Goal: Task Accomplishment & Management: Use online tool/utility

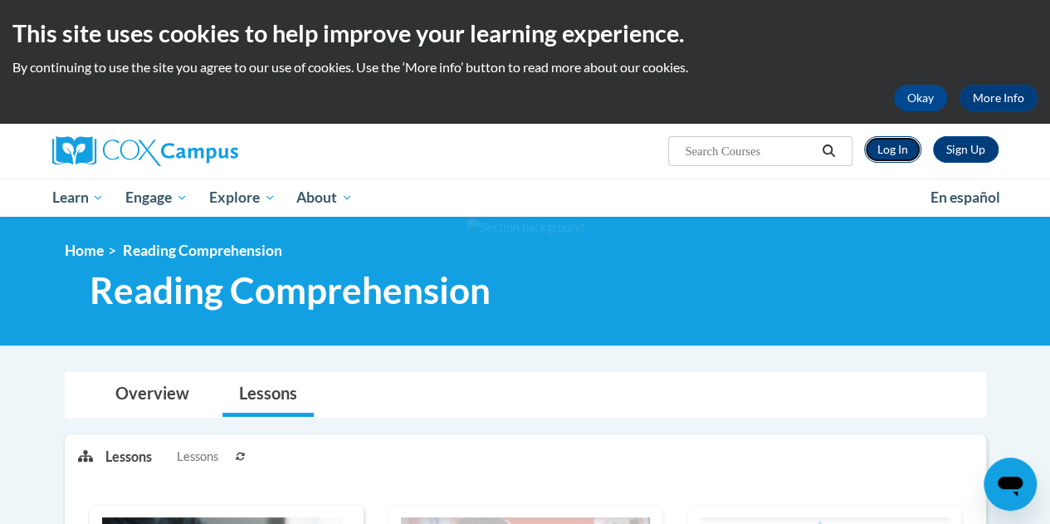
click at [902, 139] on link "Log In" at bounding box center [892, 149] width 57 height 27
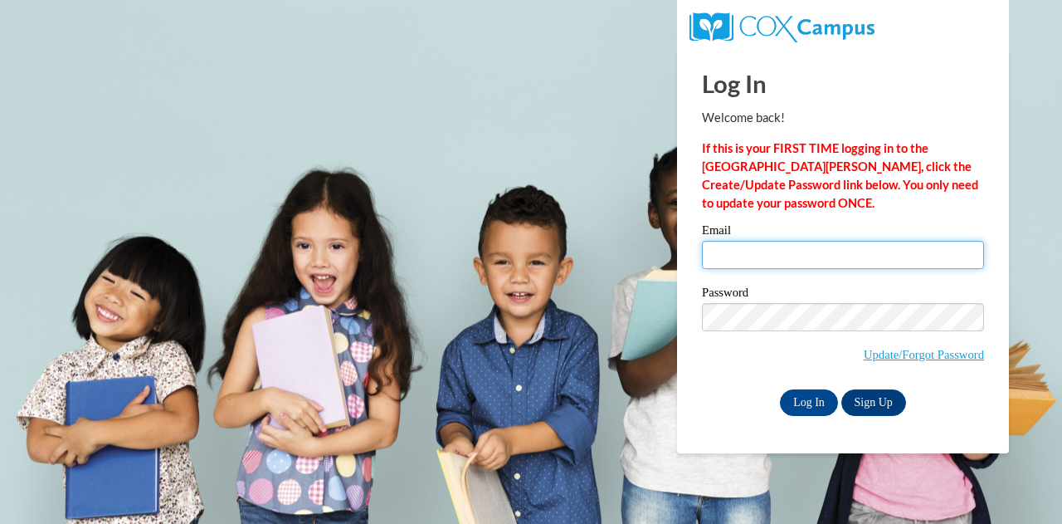
click at [729, 261] on input "Email" at bounding box center [843, 255] width 282 height 28
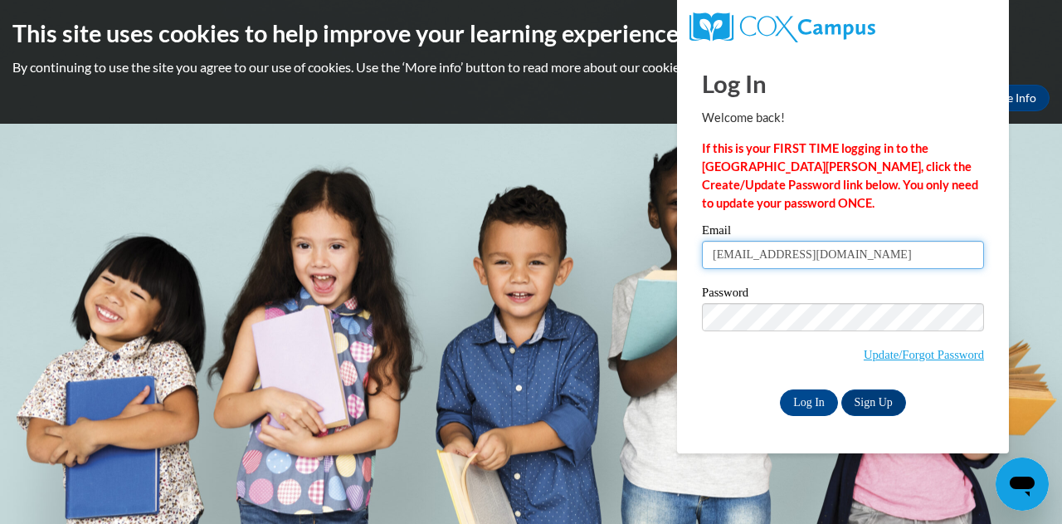
type input "[EMAIL_ADDRESS][DOMAIN_NAME]"
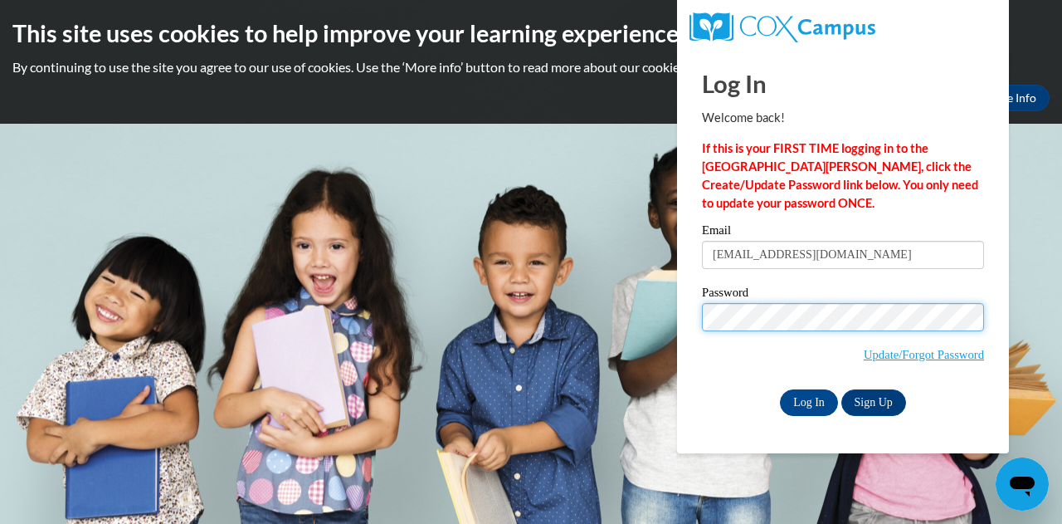
click at [780, 389] on input "Log In" at bounding box center [809, 402] width 58 height 27
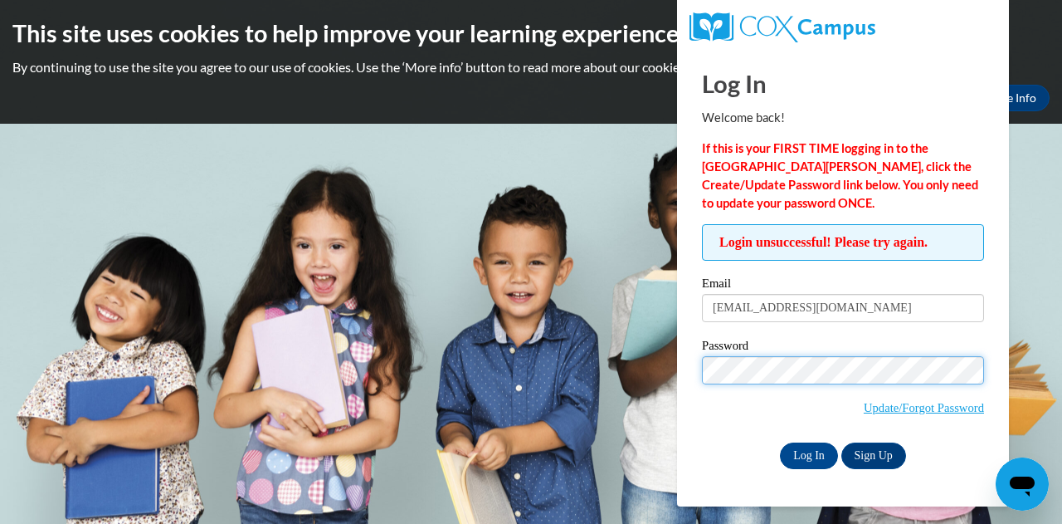
click at [780, 442] on input "Log In" at bounding box center [809, 455] width 58 height 27
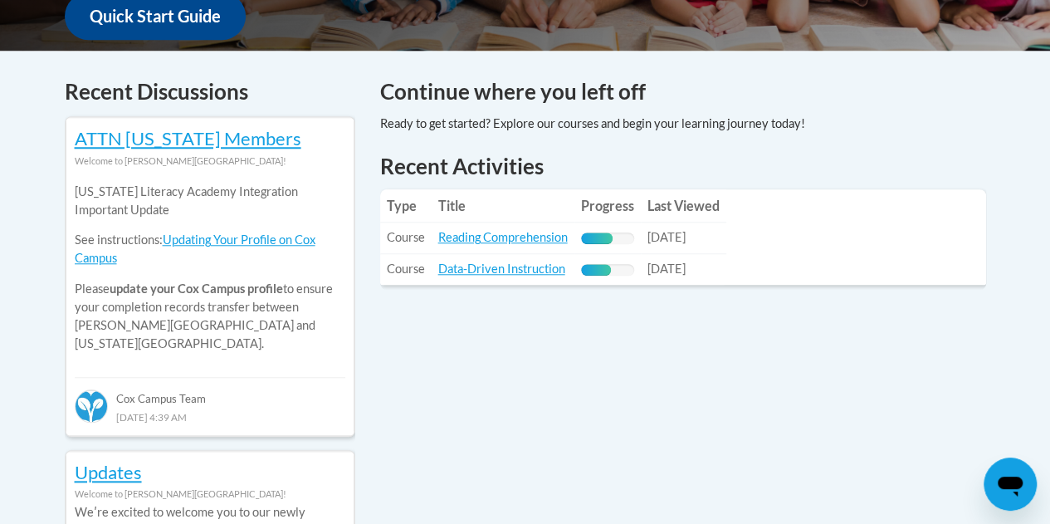
scroll to position [656, 0]
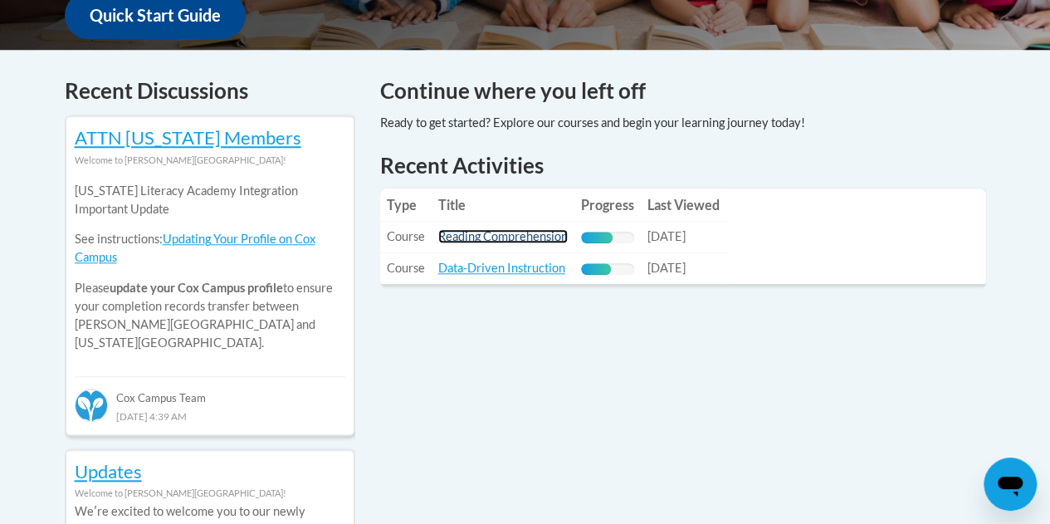
click at [519, 237] on link "Reading Comprehension" at bounding box center [502, 236] width 129 height 14
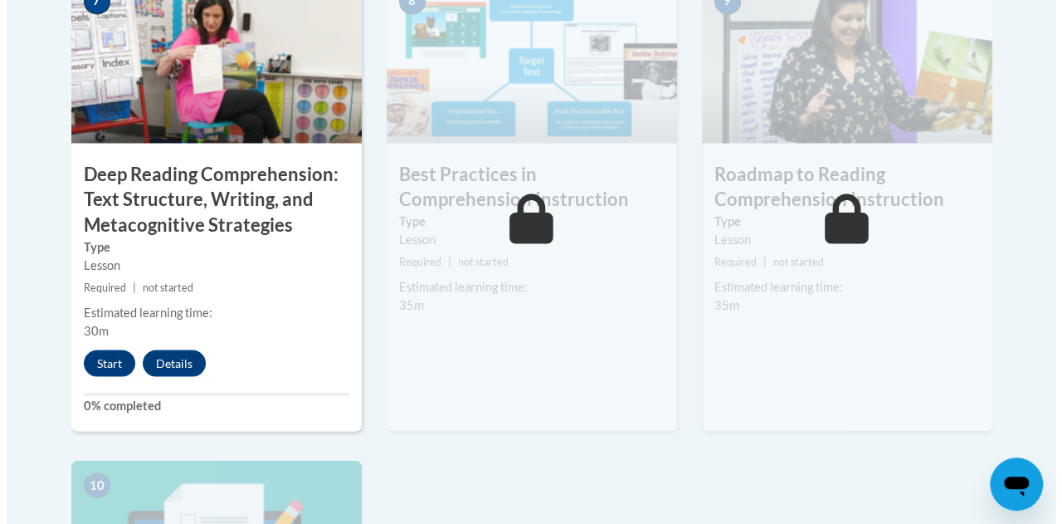
scroll to position [1524, 0]
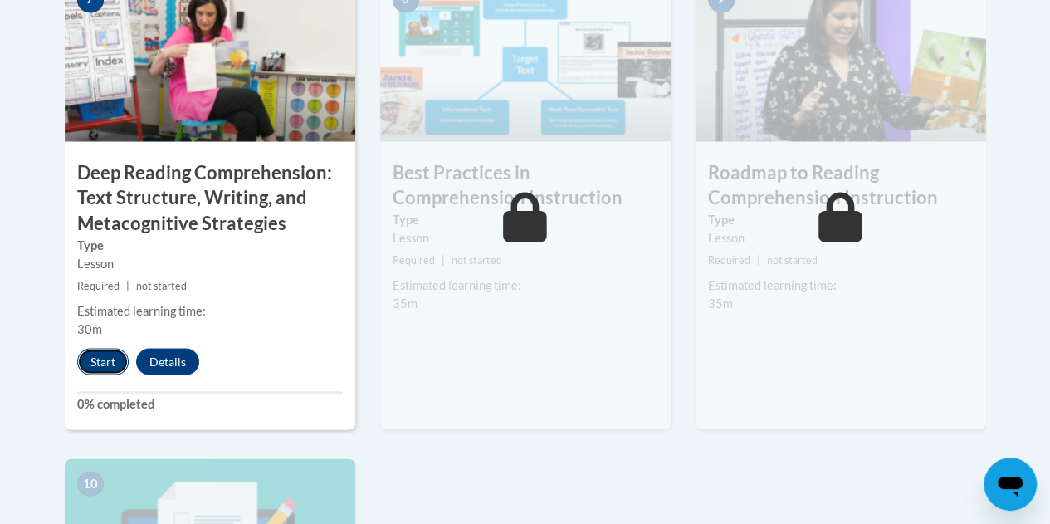
click at [101, 358] on button "Start" at bounding box center [102, 361] width 51 height 27
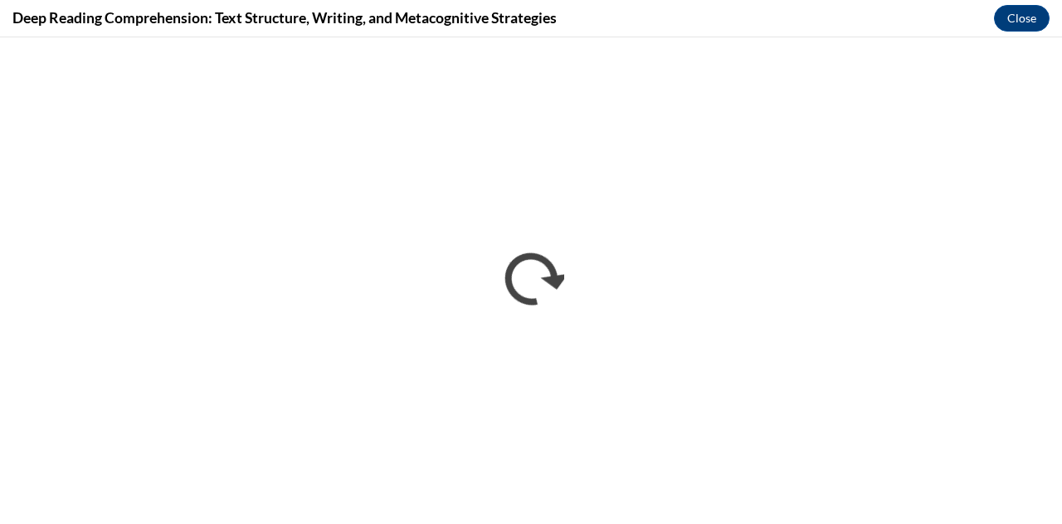
scroll to position [0, 0]
